Goal: Information Seeking & Learning: Understand process/instructions

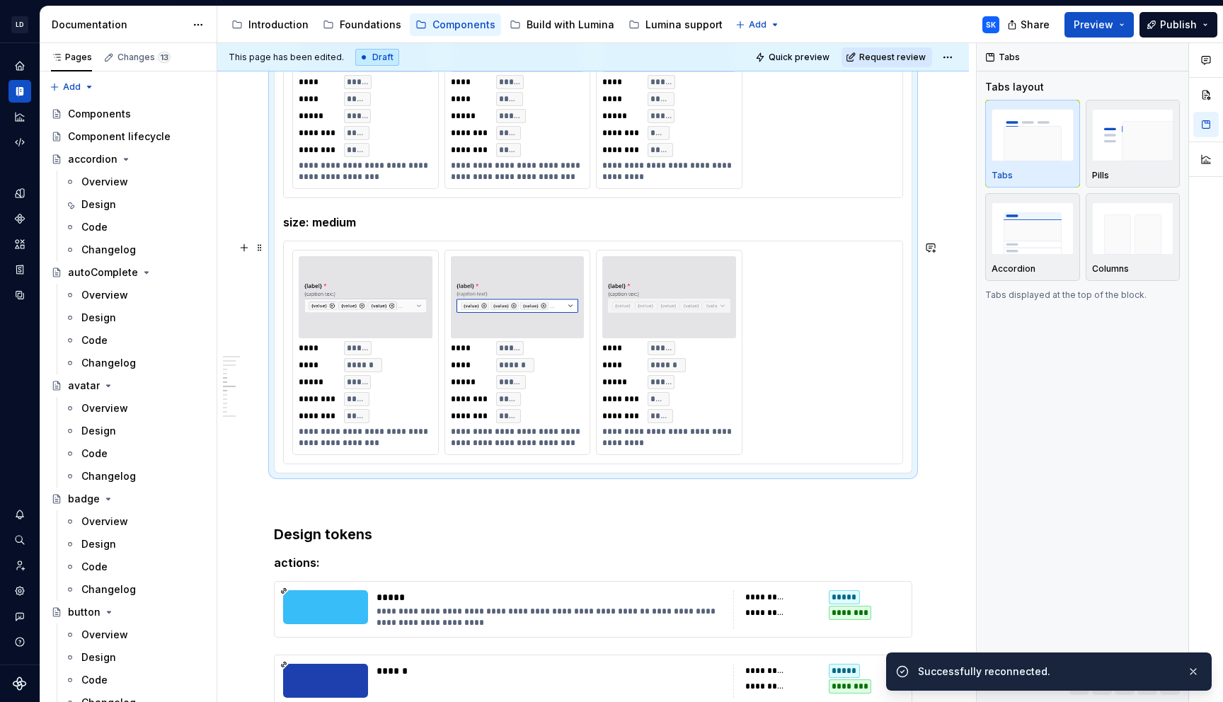
scroll to position [1091, 0]
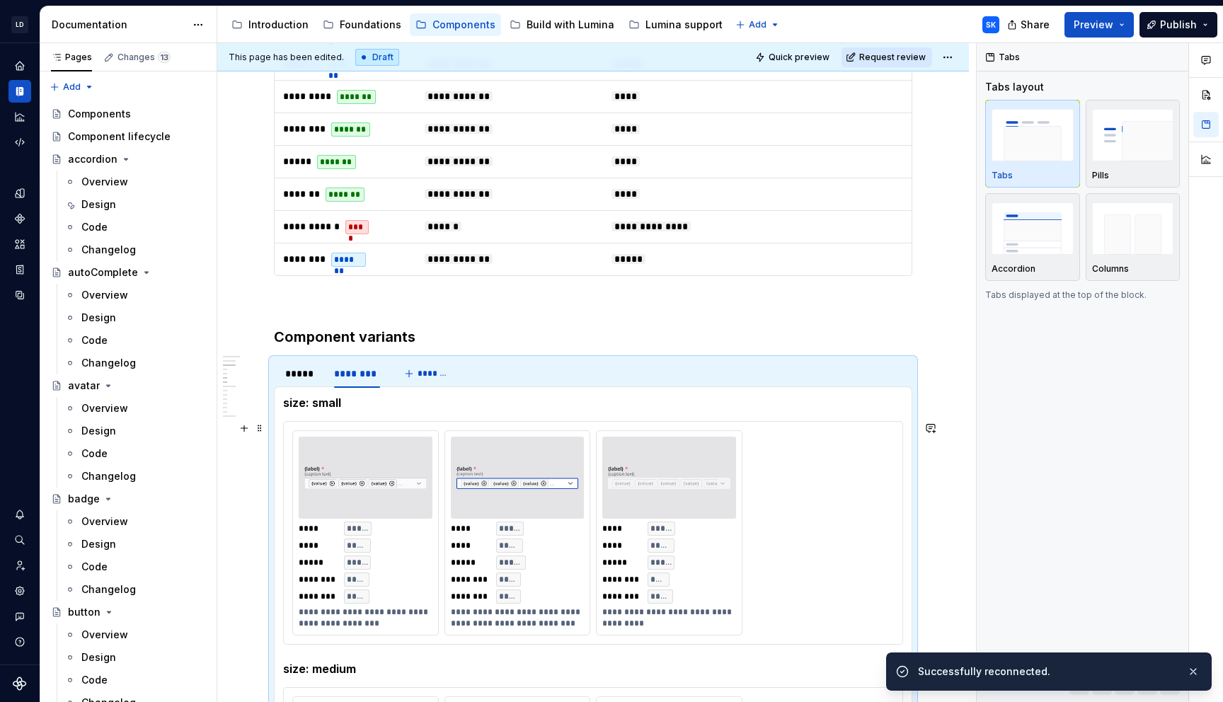
click at [399, 427] on div "**********" at bounding box center [593, 533] width 618 height 222
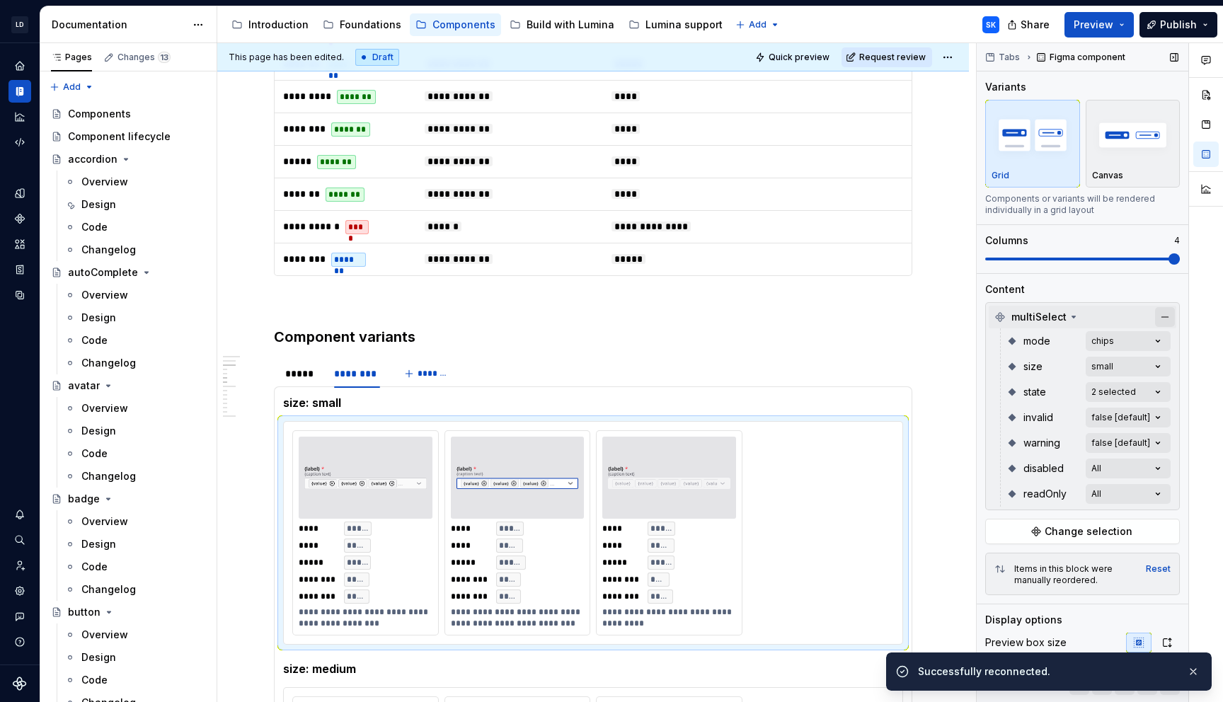
click at [1169, 320] on button "button" at bounding box center [1165, 317] width 20 height 20
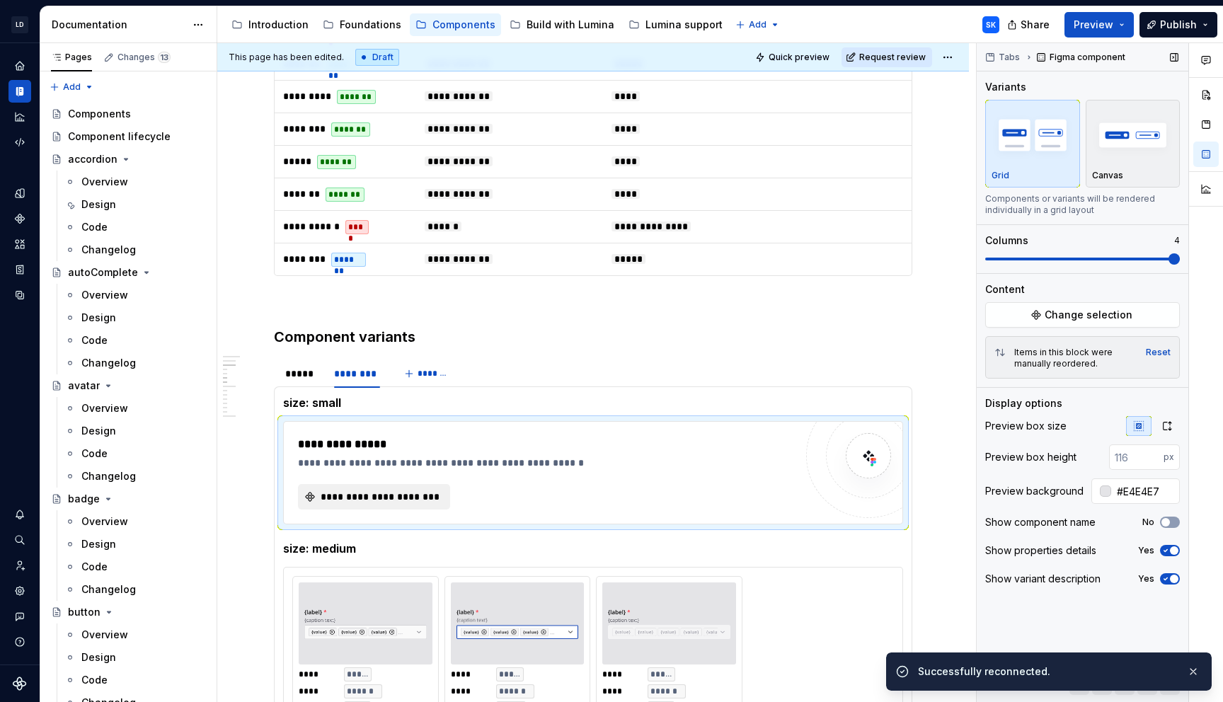
click at [1089, 330] on div "Tabs Figma component Variants Grid Canvas Components or variants will be render…" at bounding box center [1082, 372] width 212 height 659
click at [1092, 323] on button "Change selection" at bounding box center [1082, 314] width 195 height 25
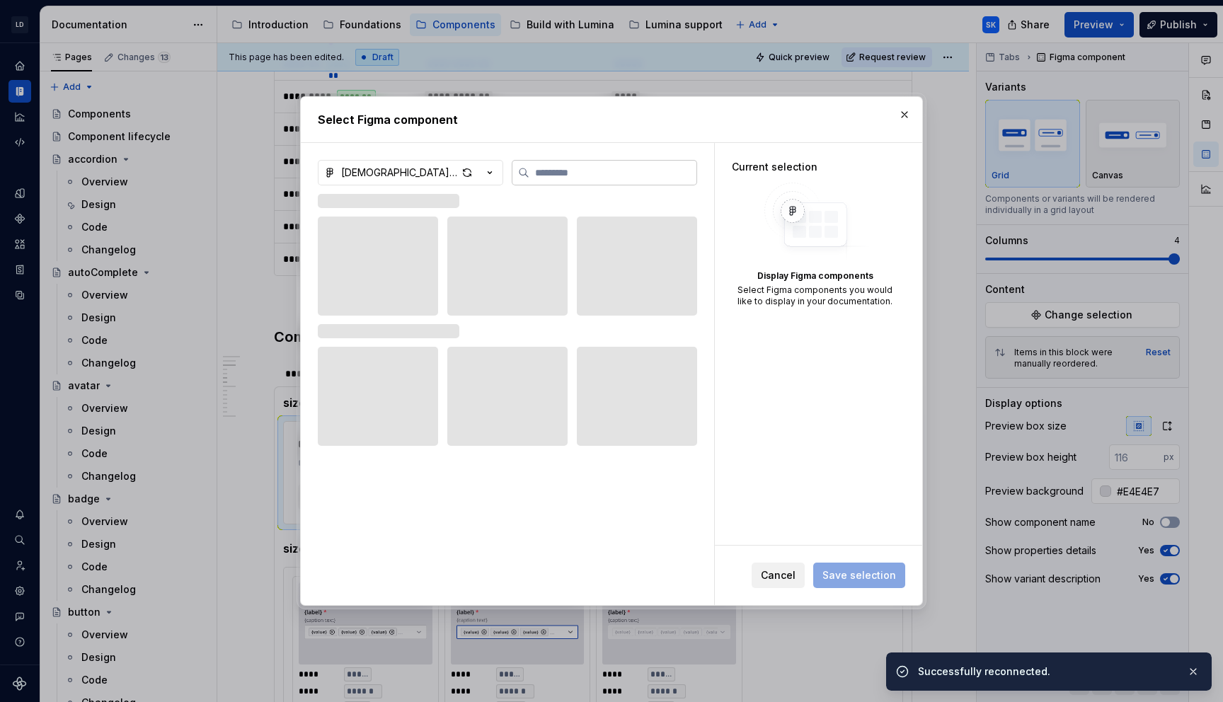
type textarea "*"
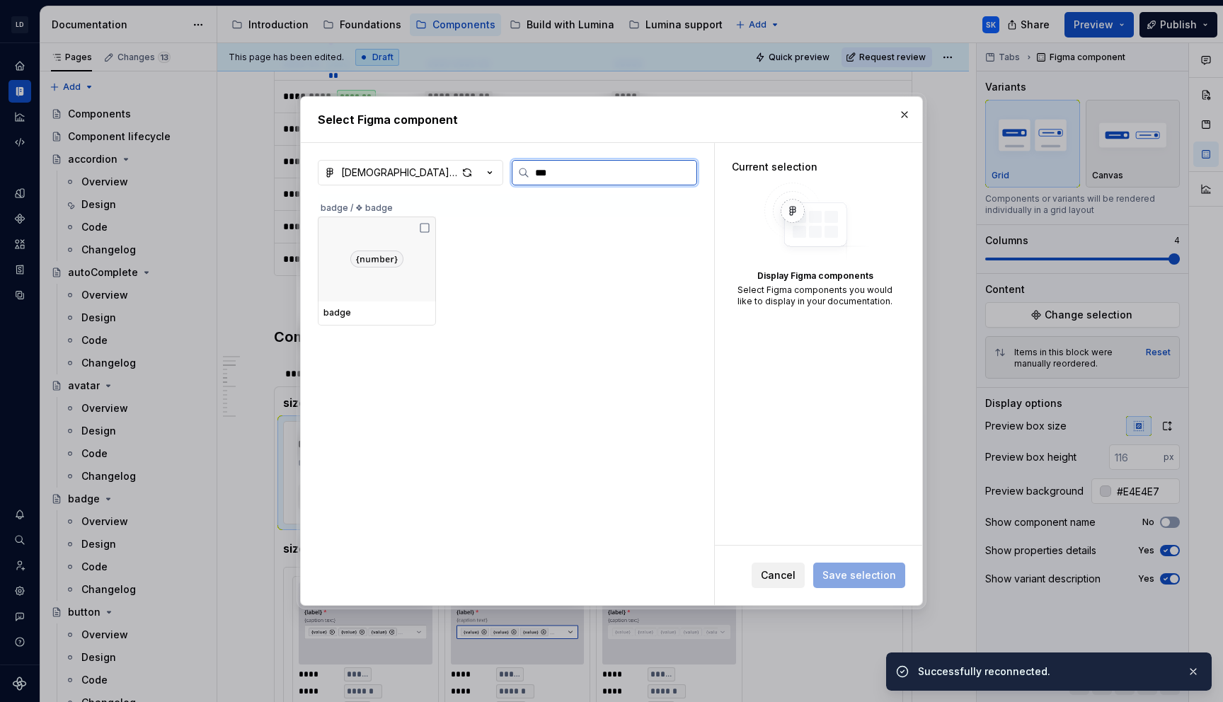
type input "****"
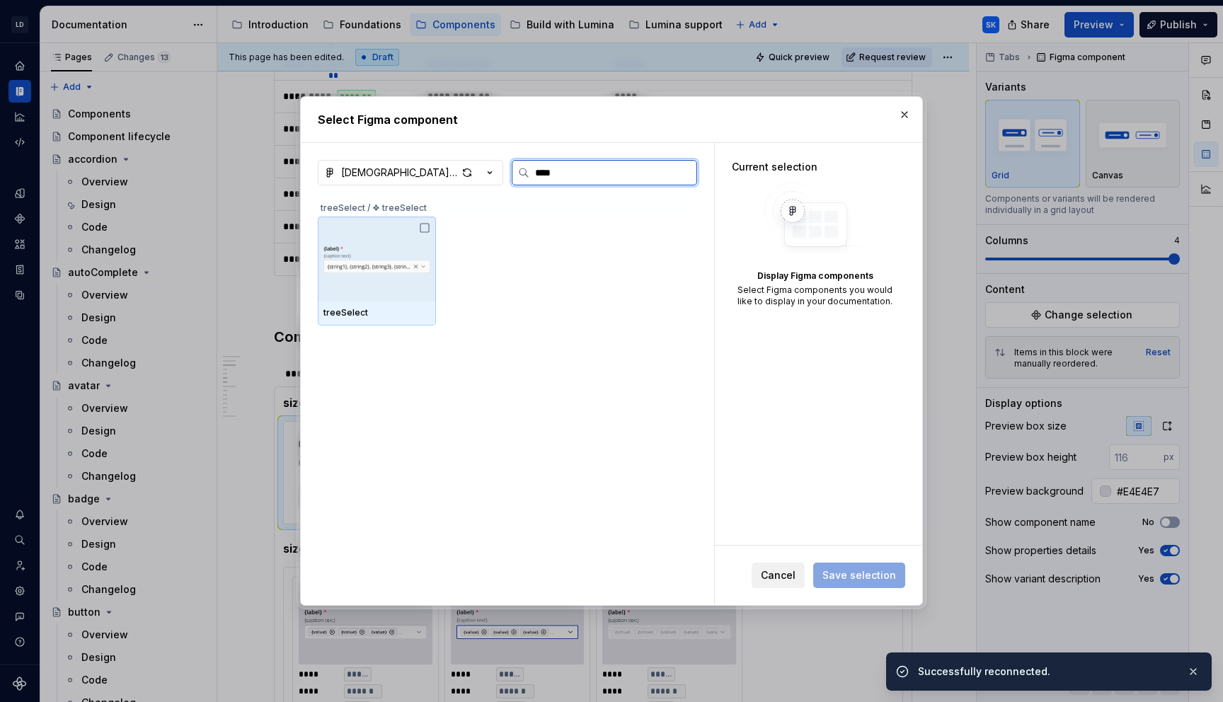
click at [435, 225] on div at bounding box center [377, 258] width 118 height 85
click at [425, 227] on icon at bounding box center [424, 227] width 11 height 11
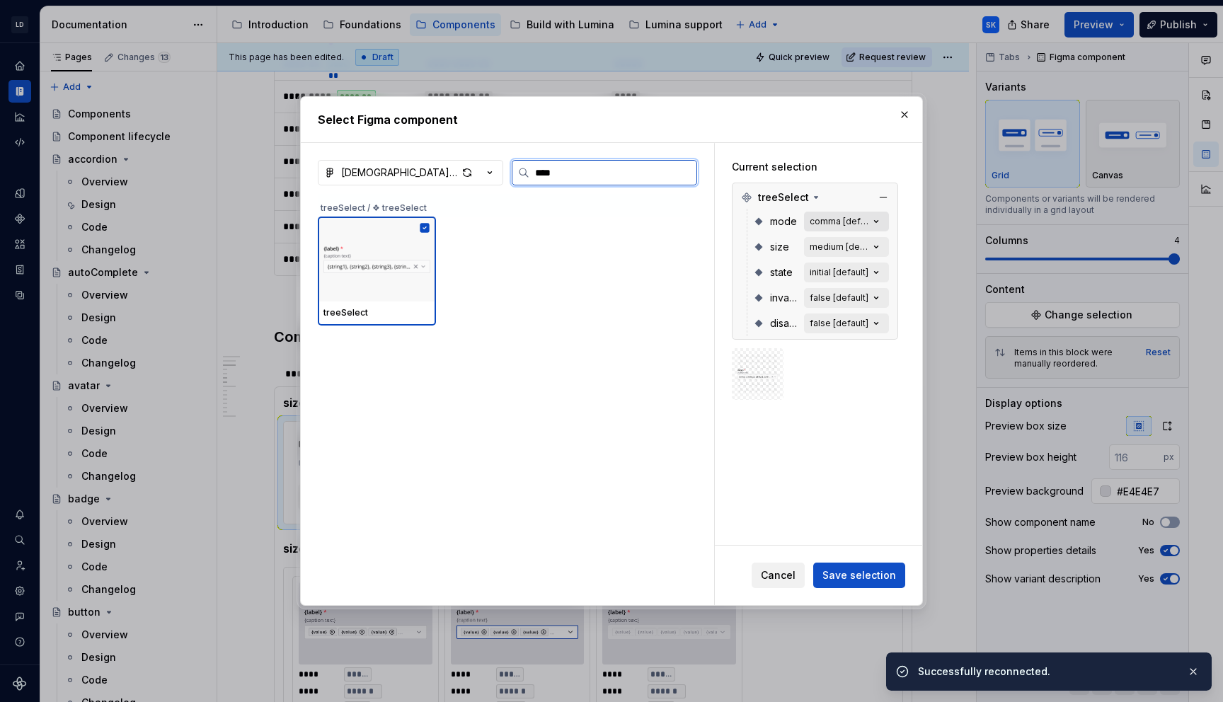
click at [868, 224] on div "comma [default]" at bounding box center [838, 221] width 59 height 11
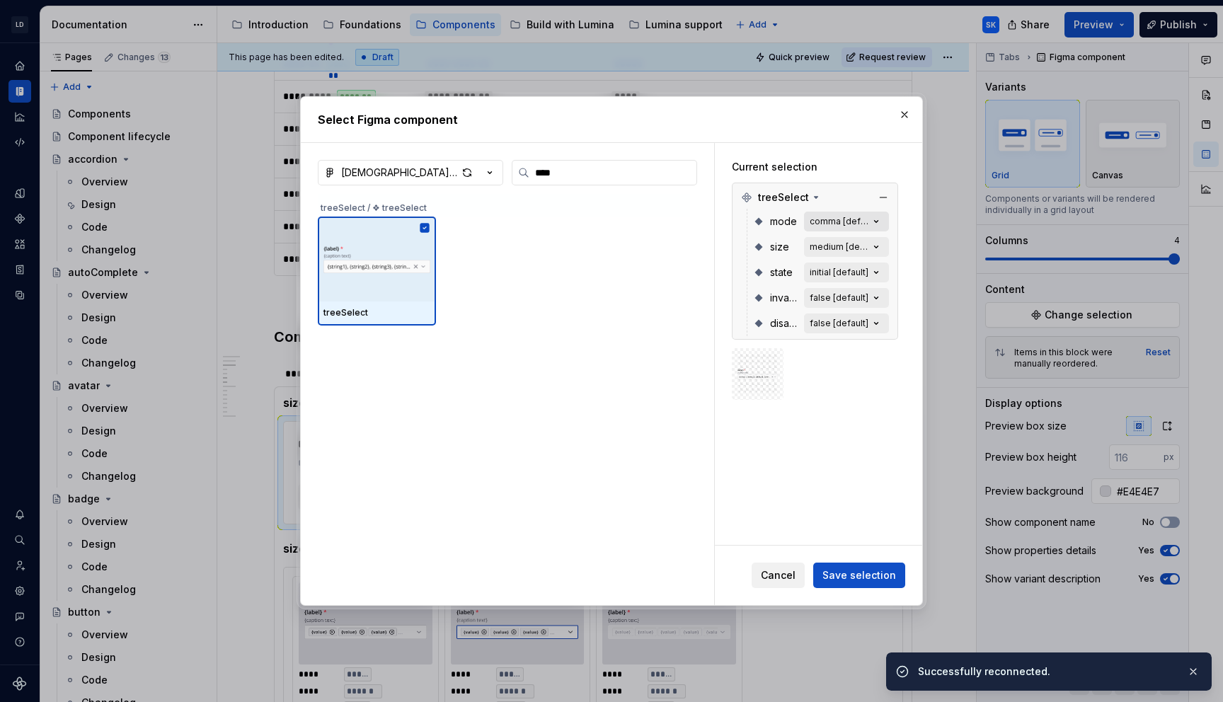
click at [883, 221] on icon "button" at bounding box center [876, 221] width 14 height 14
click at [884, 577] on span "Save selection" at bounding box center [859, 575] width 74 height 14
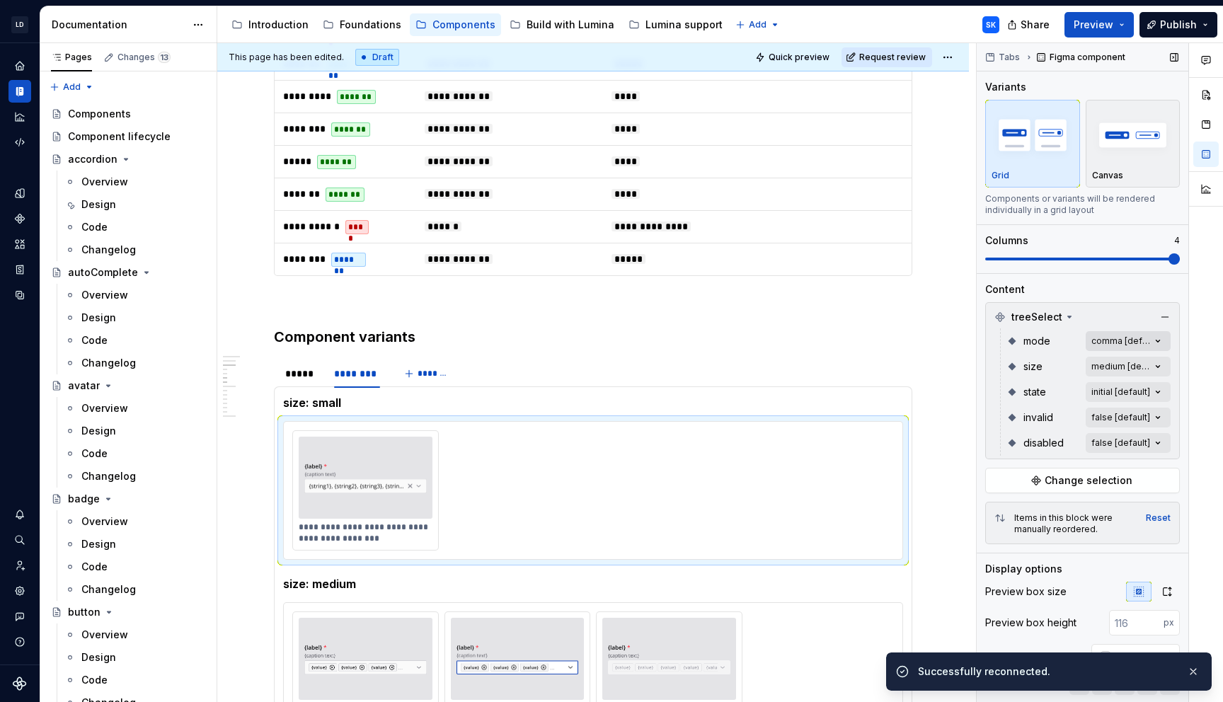
click at [1123, 342] on div "Comments Open comments No comments yet Select ‘Comment’ from the block context …" at bounding box center [1099, 372] width 246 height 659
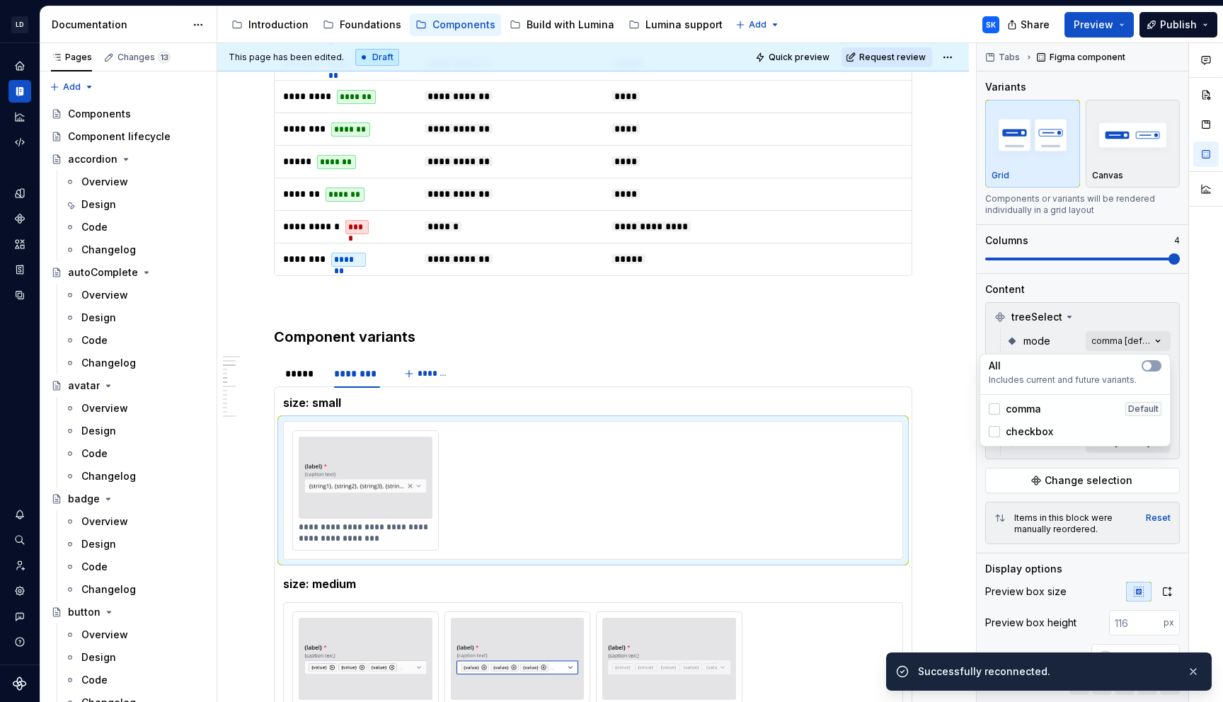
click at [1008, 427] on span "checkbox" at bounding box center [1028, 431] width 47 height 14
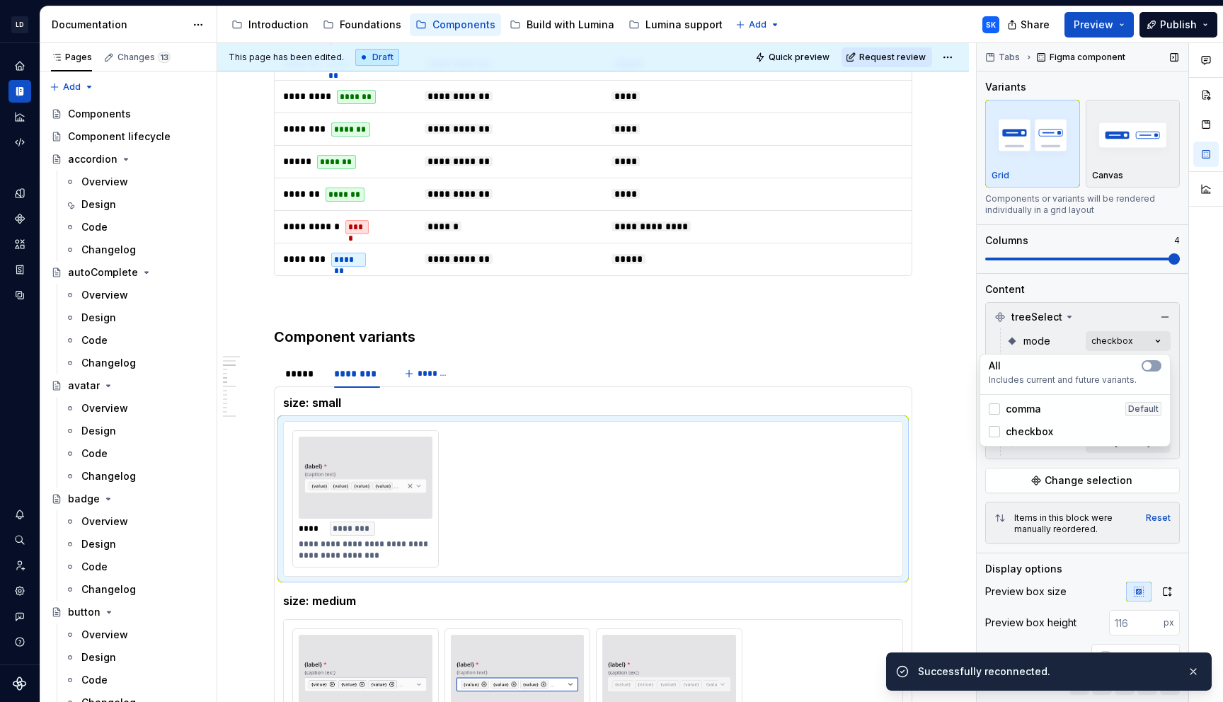
click at [959, 359] on html "LD Lumina Web SK Dataset MxC-Fac Documentation Accessibility guide for tree Pag…" at bounding box center [611, 351] width 1223 height 702
click at [1184, 347] on div "Tabs Figma component Variants Grid Canvas Components or variants will be render…" at bounding box center [1082, 372] width 212 height 659
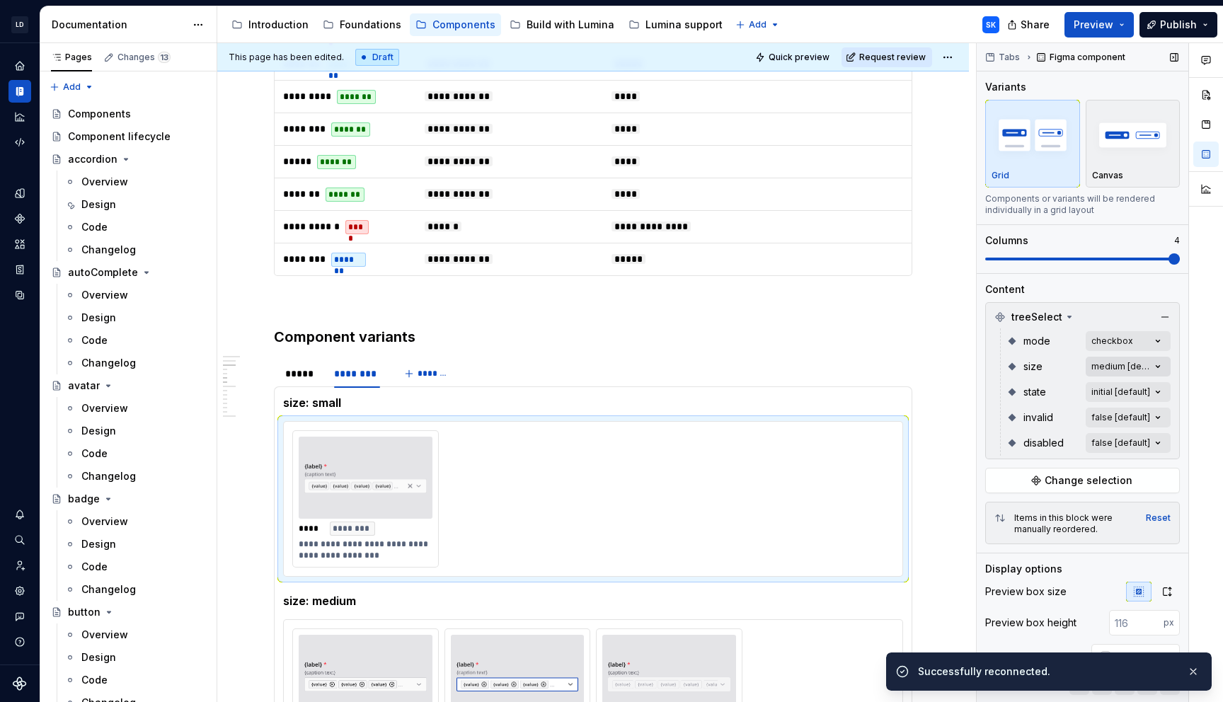
click at [1150, 362] on div "Comments Open comments No comments yet Select ‘Comment’ from the block context …" at bounding box center [1099, 372] width 246 height 659
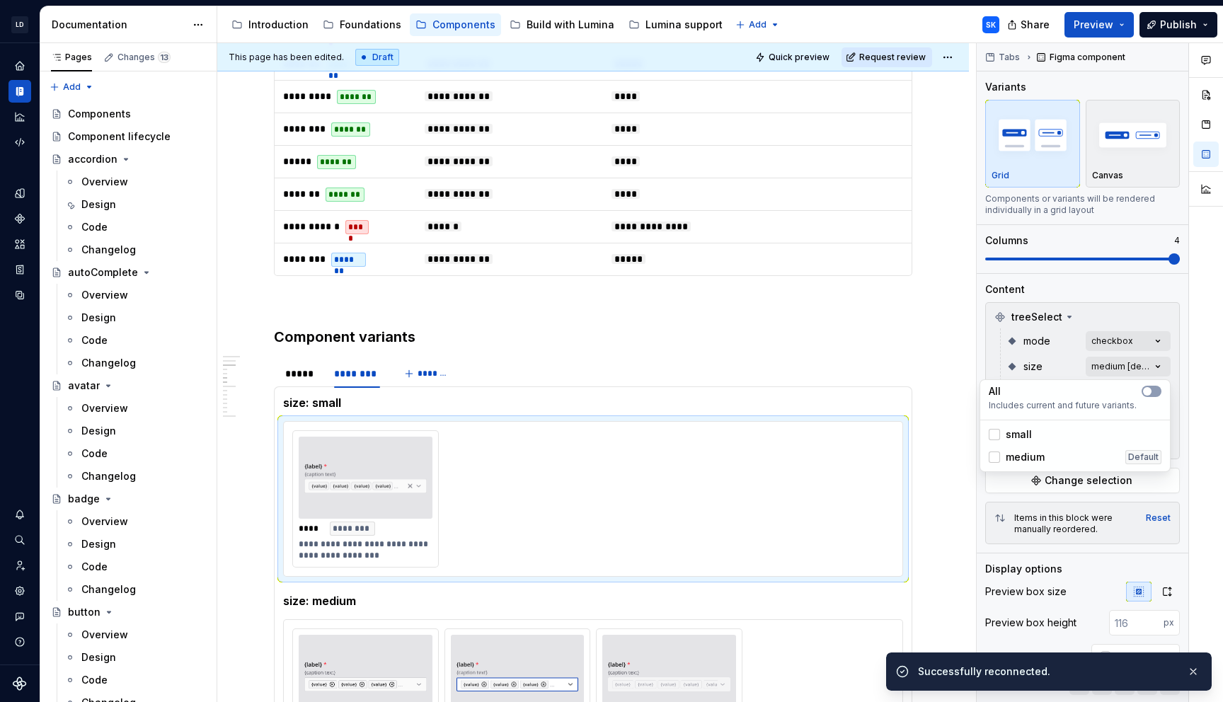
click at [1012, 438] on span "small" at bounding box center [1018, 434] width 26 height 14
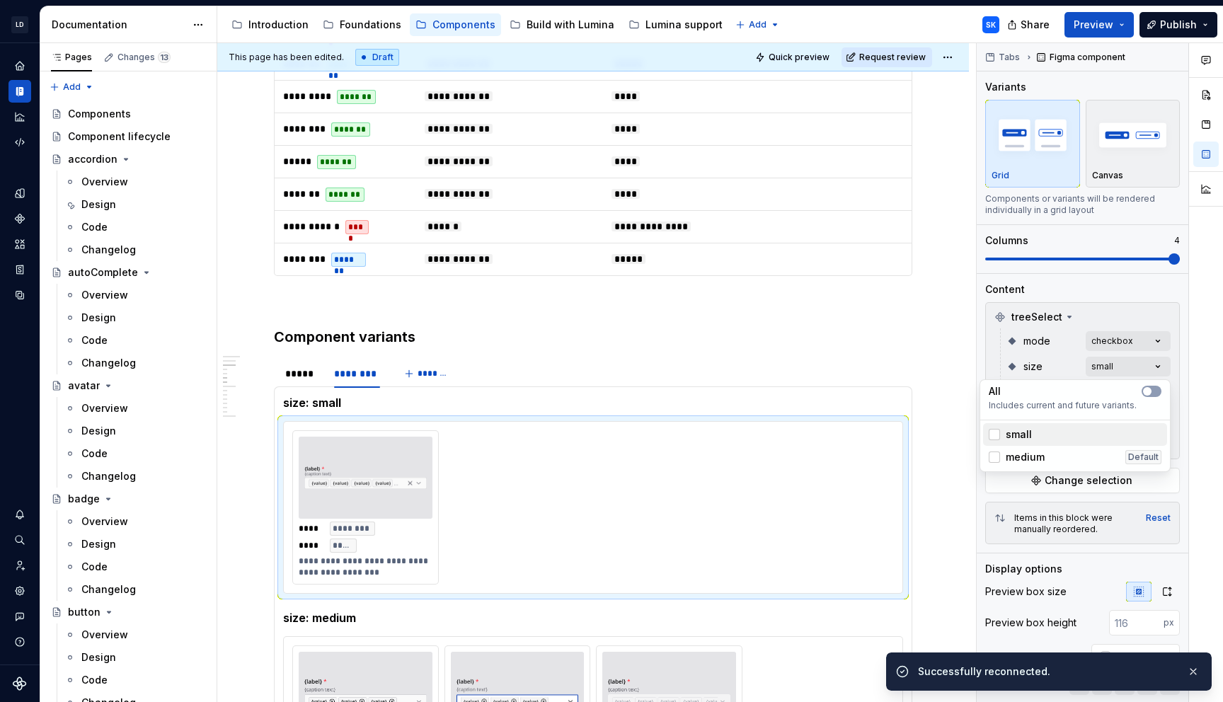
click at [1034, 435] on div "small" at bounding box center [1074, 434] width 173 height 14
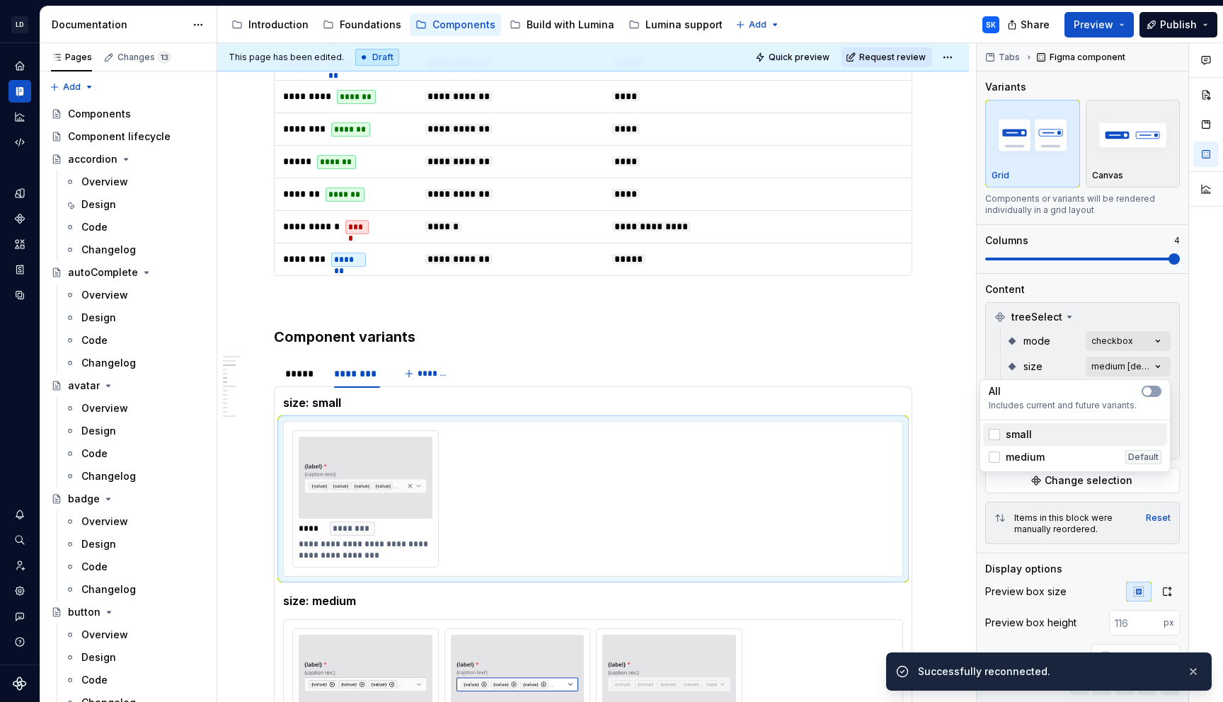
click at [1039, 435] on div "small" at bounding box center [1074, 434] width 173 height 14
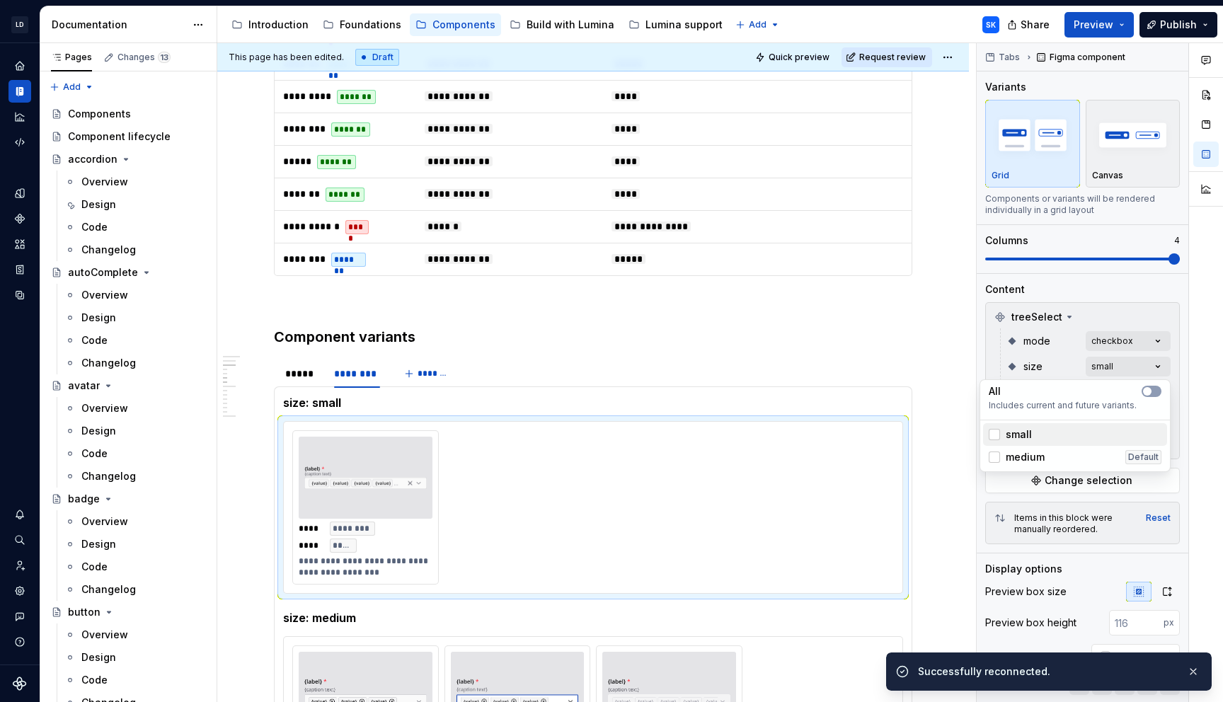
click at [1095, 424] on div "small" at bounding box center [1075, 434] width 184 height 23
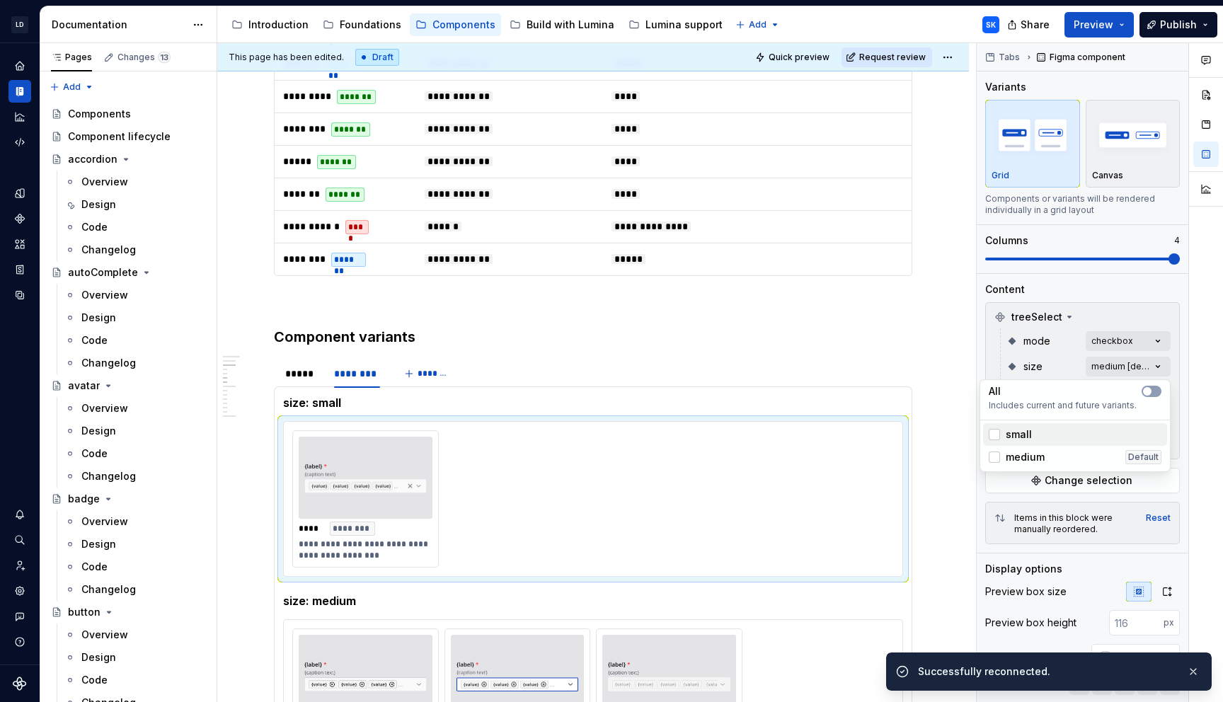
click at [1095, 424] on div "small" at bounding box center [1075, 434] width 184 height 23
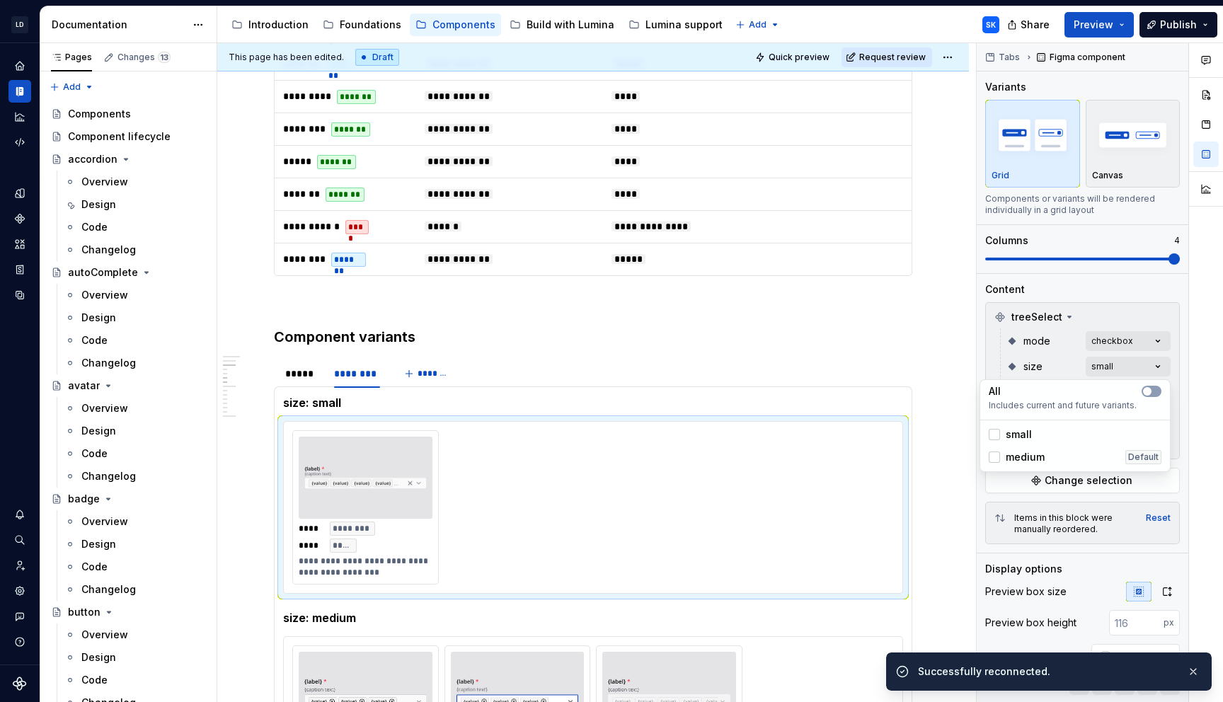
click at [1179, 376] on div "Comments Open comments No comments yet Select ‘Comment’ from the block context …" at bounding box center [1099, 372] width 246 height 659
click at [1189, 364] on div at bounding box center [1206, 372] width 34 height 659
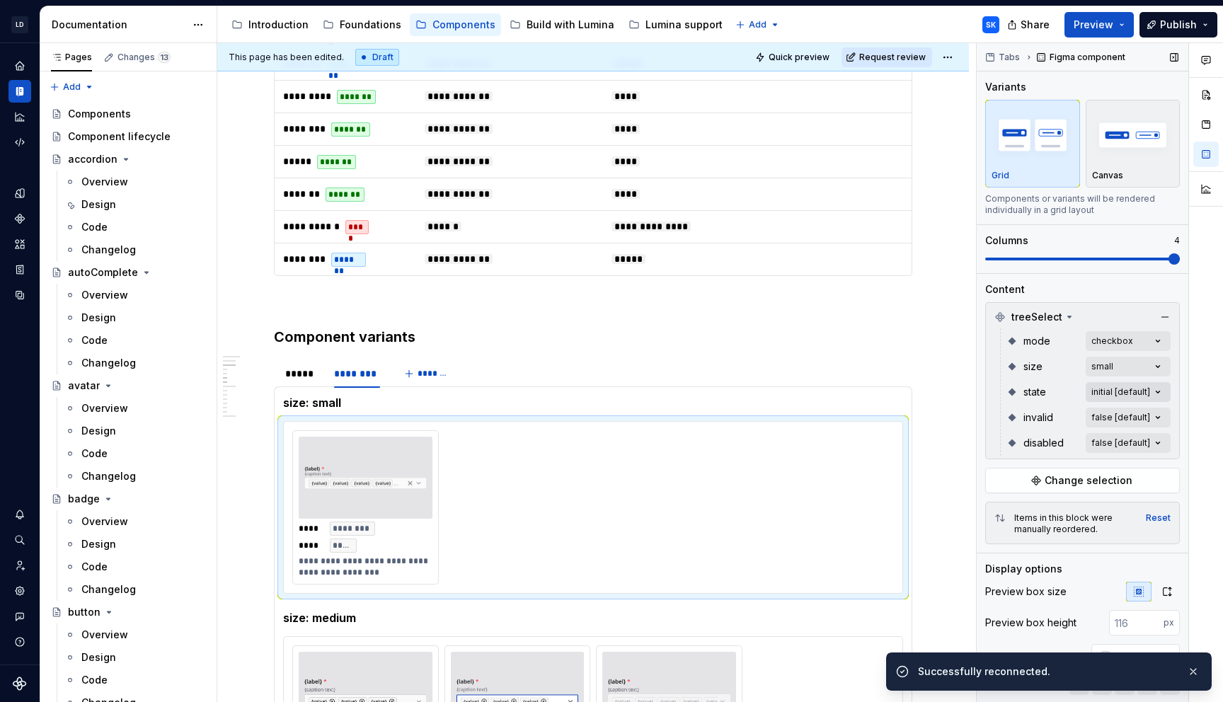
click at [1147, 391] on div "Comments Open comments No comments yet Select ‘Comment’ from the block context …" at bounding box center [1099, 372] width 246 height 659
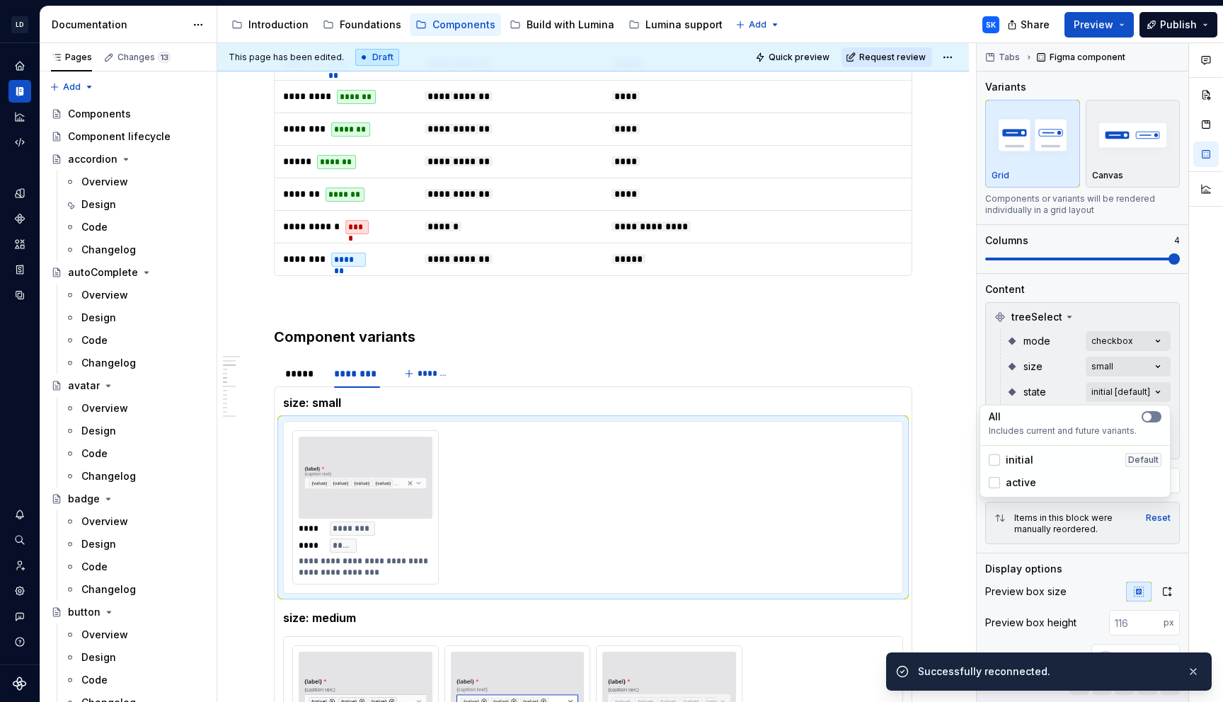
click at [1149, 415] on span "button" at bounding box center [1147, 416] width 8 height 8
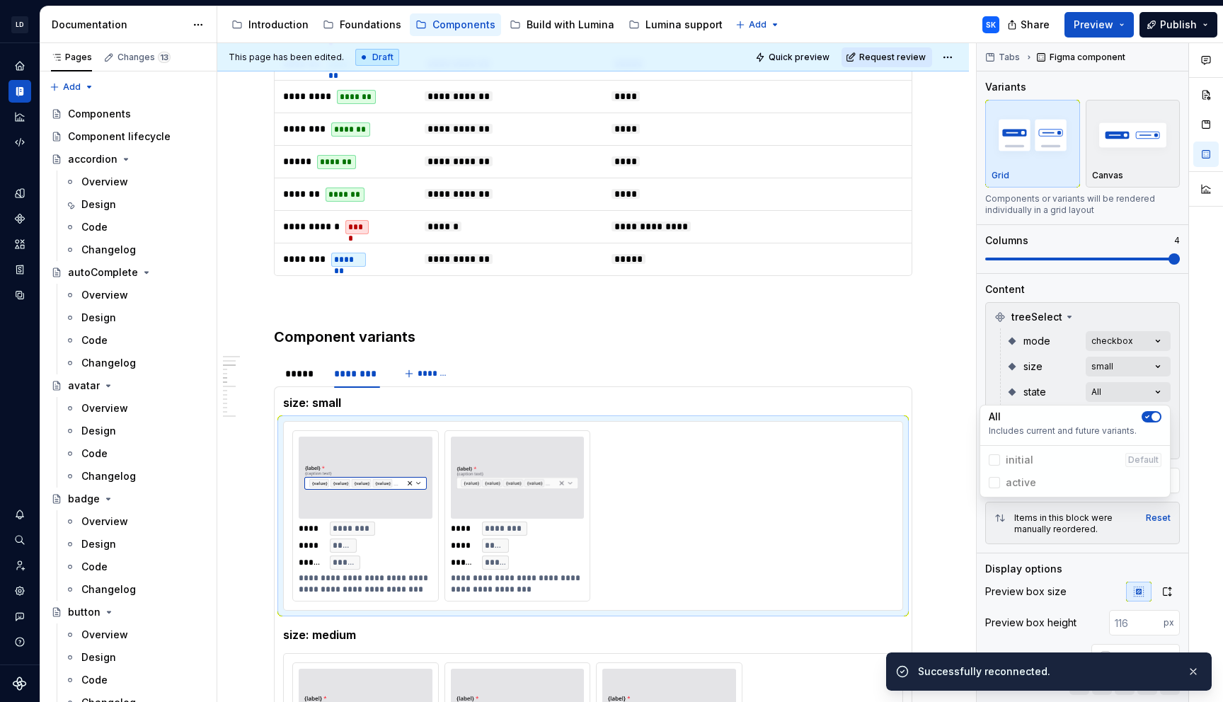
click at [1189, 412] on div at bounding box center [1206, 372] width 34 height 659
click at [1153, 415] on div "Comments Open comments No comments yet Select ‘Comment’ from the block context …" at bounding box center [1099, 372] width 246 height 659
click at [1153, 443] on button "button" at bounding box center [1151, 442] width 20 height 11
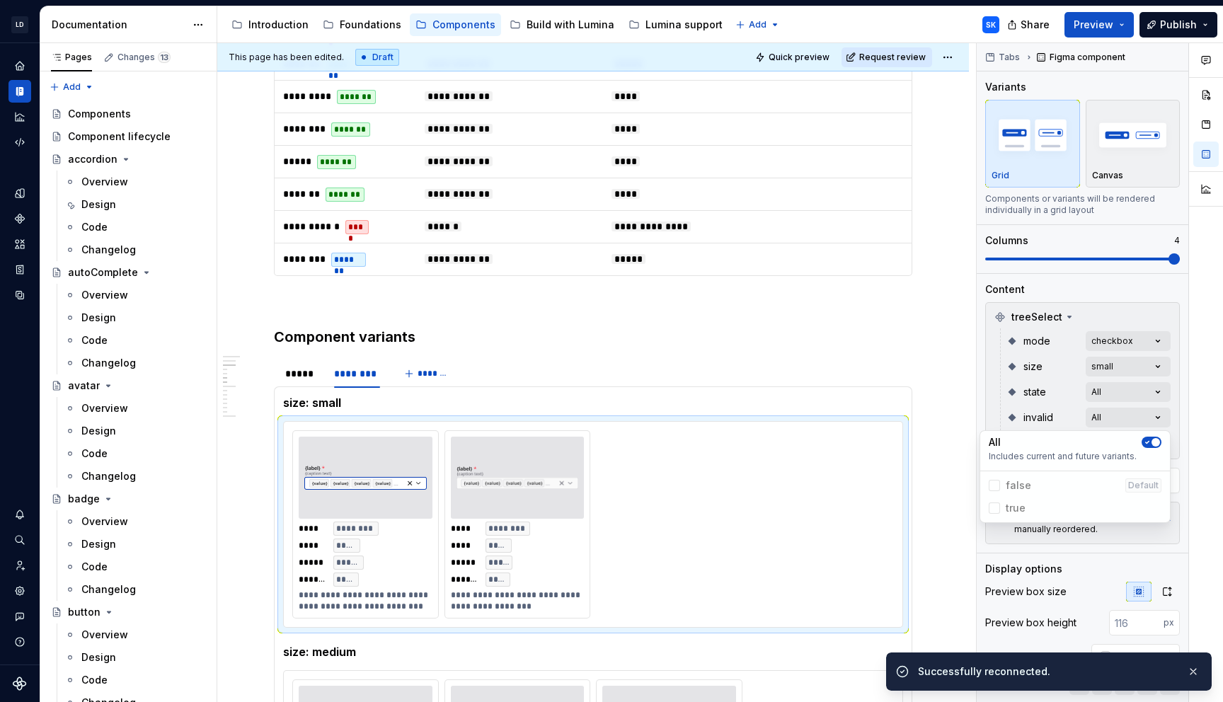
click at [1194, 424] on div at bounding box center [1206, 372] width 34 height 659
click at [1146, 441] on div "Comments Open comments No comments yet Select ‘Comment’ from the block context …" at bounding box center [1099, 372] width 246 height 659
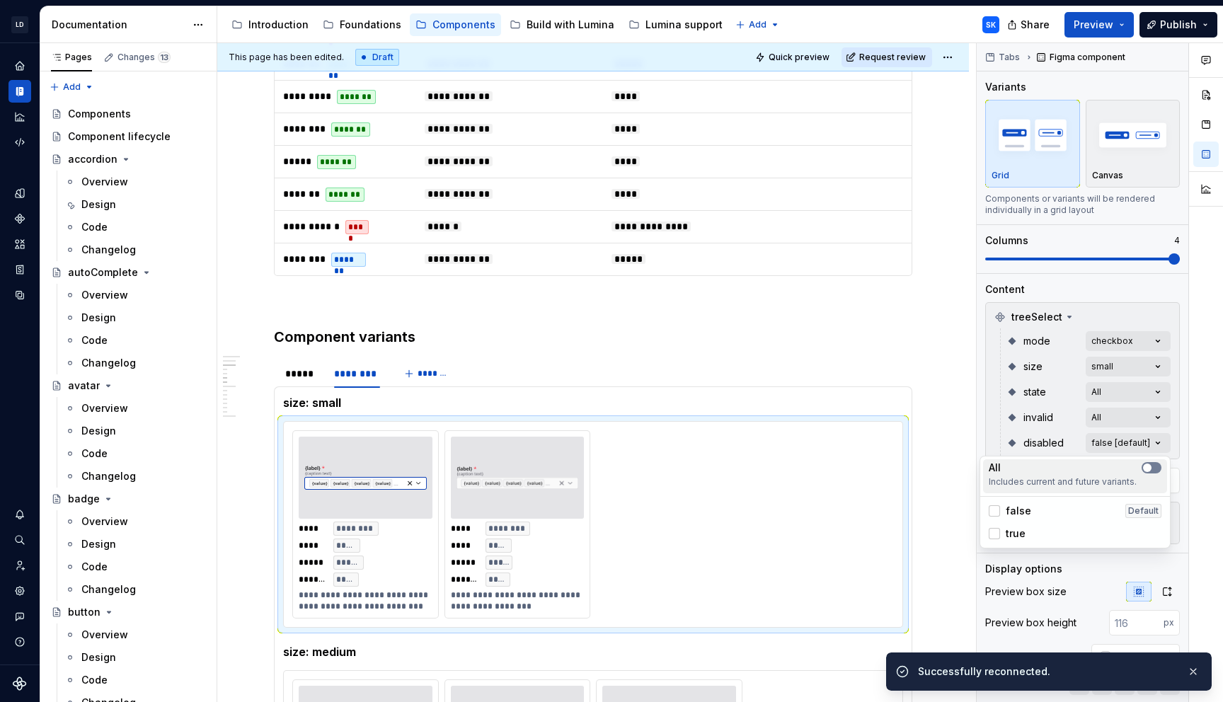
click at [1150, 467] on span "button" at bounding box center [1147, 467] width 8 height 8
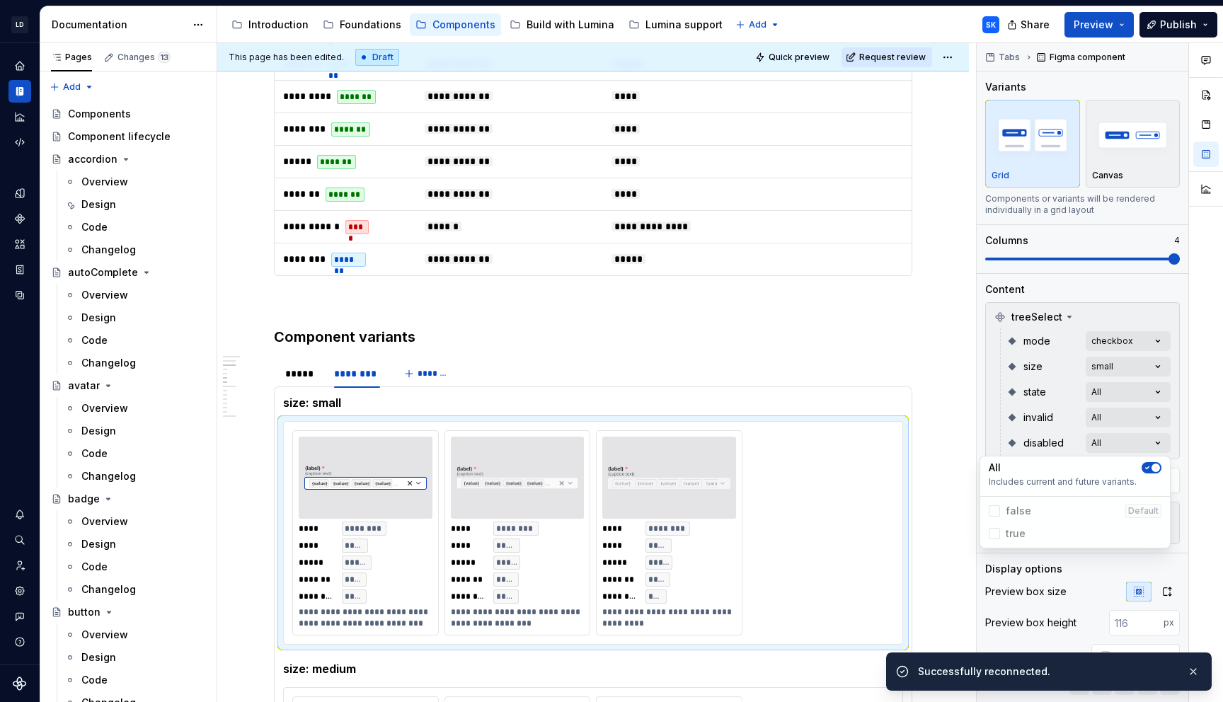
click at [1189, 446] on div at bounding box center [1206, 372] width 34 height 659
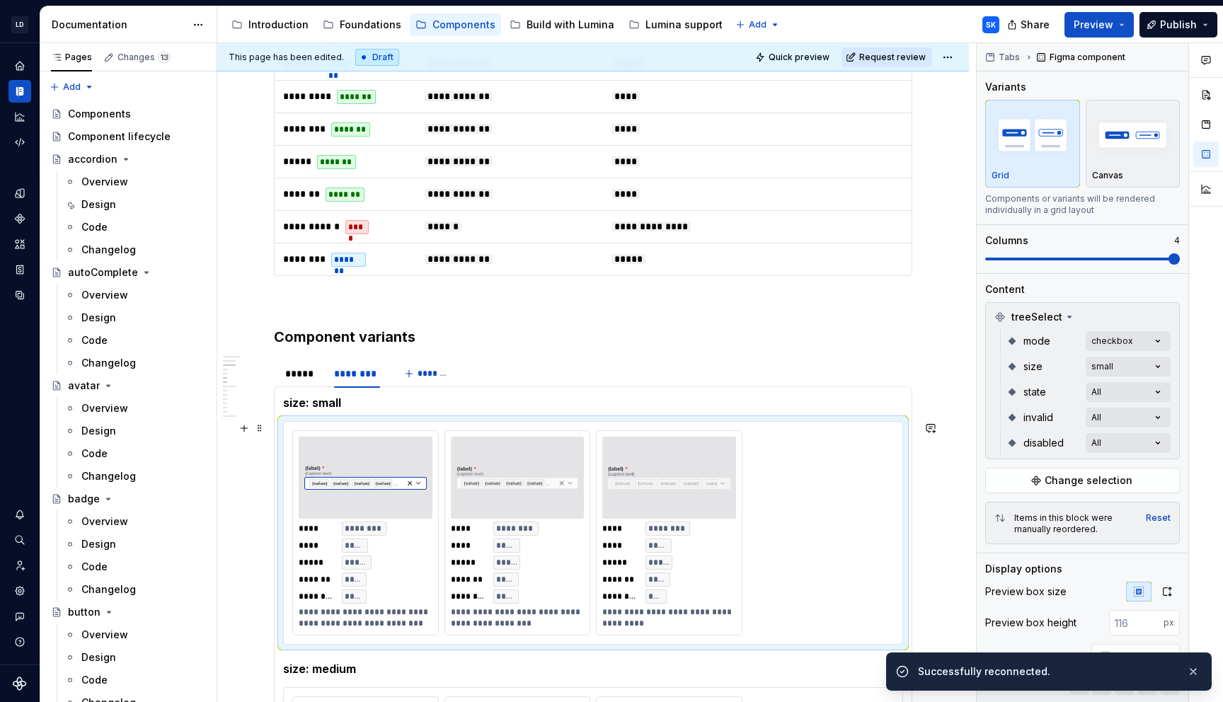
scroll to position [1161, 0]
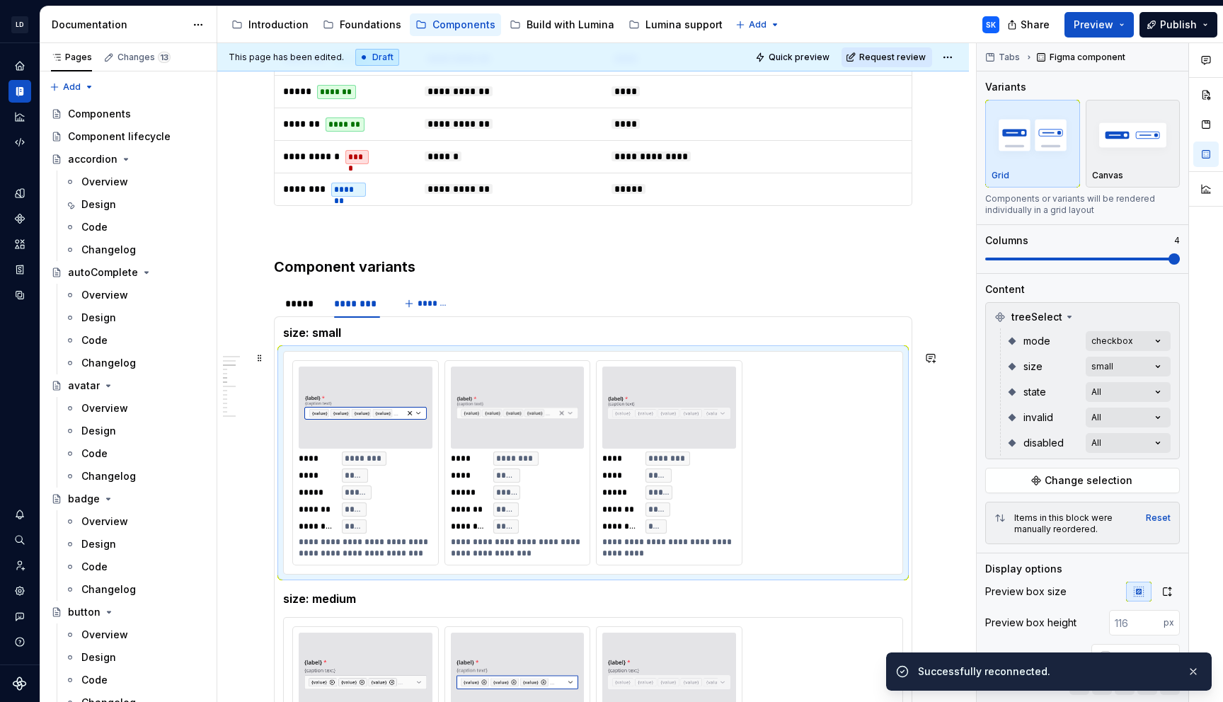
type textarea "*"
